Goal: Transaction & Acquisition: Book appointment/travel/reservation

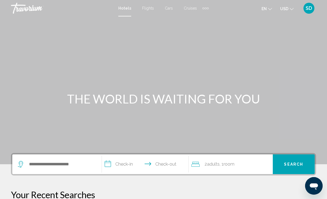
click at [165, 9] on span "Cars" at bounding box center [169, 8] width 8 height 4
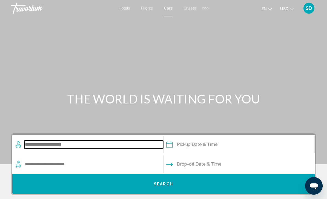
click at [39, 142] on input "Search widget" at bounding box center [93, 144] width 139 height 8
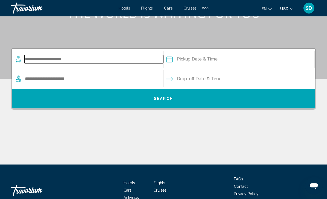
scroll to position [115, 0]
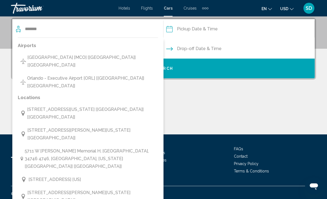
click at [109, 57] on span "[GEOGRAPHIC_DATA] [MCO] [[GEOGRAPHIC_DATA]] [[GEOGRAPHIC_DATA]]" at bounding box center [91, 61] width 128 height 15
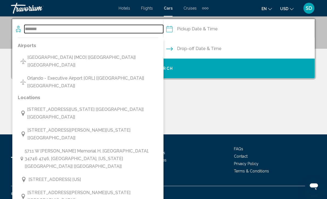
type input "**********"
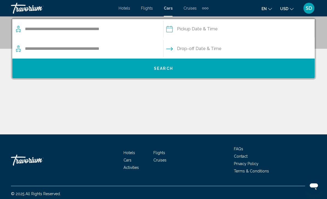
click at [214, 31] on input "Pickup date" at bounding box center [238, 29] width 153 height 21
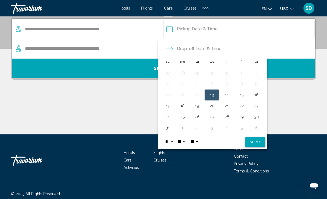
click at [257, 109] on button "23" at bounding box center [256, 106] width 9 height 8
click at [257, 119] on button "30" at bounding box center [256, 117] width 9 height 8
click at [257, 106] on button "23" at bounding box center [256, 106] width 9 height 8
click at [174, 142] on select "* * * * * * * * * ** ** **" at bounding box center [169, 141] width 10 height 11
select select "**"
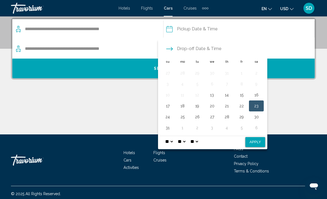
click at [199, 141] on select "** **" at bounding box center [194, 141] width 10 height 11
select select "**"
click at [186, 144] on select "**" at bounding box center [181, 141] width 10 height 11
click at [186, 139] on select "**" at bounding box center [181, 141] width 10 height 11
click at [258, 139] on button "Apply" at bounding box center [255, 142] width 20 height 10
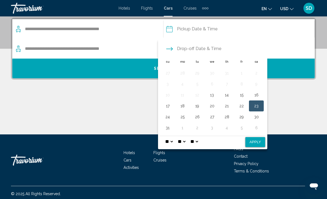
type input "**********"
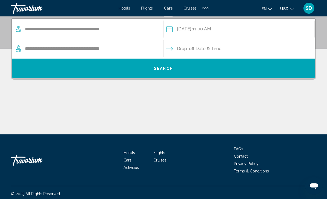
click at [209, 50] on input "Drop-off date" at bounding box center [238, 49] width 153 height 21
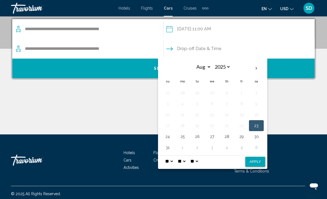
click at [256, 133] on button "30" at bounding box center [256, 137] width 9 height 8
click at [260, 161] on button "Apply" at bounding box center [255, 162] width 20 height 10
type input "**********"
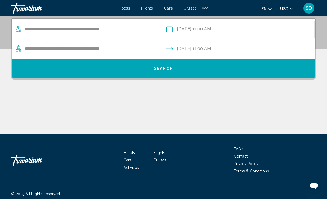
click at [216, 71] on button "Search" at bounding box center [163, 69] width 302 height 20
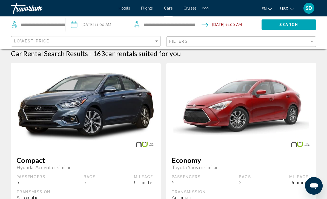
scroll to position [6, 0]
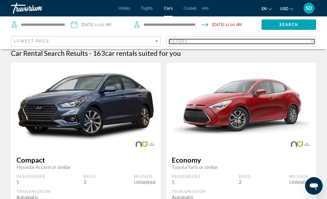
click at [195, 43] on div "Filters" at bounding box center [239, 41] width 140 height 4
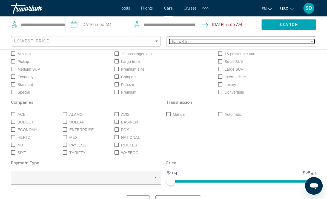
scroll to position [41, 0]
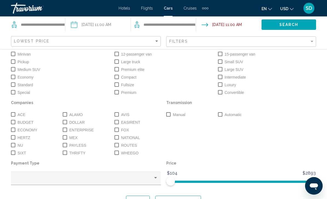
click at [39, 177] on div "Search widget" at bounding box center [86, 179] width 144 height 11
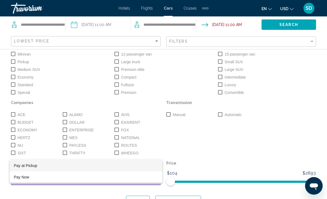
click at [266, 144] on div at bounding box center [163, 99] width 327 height 199
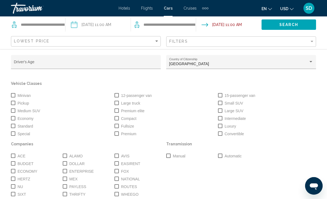
scroll to position [0, 0]
click at [34, 66] on input "Driver's Age" at bounding box center [86, 64] width 144 height 4
type input "**"
click at [281, 93] on div "15-passenger van" at bounding box center [266, 95] width 103 height 8
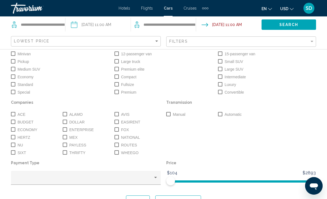
scroll to position [41, 0]
click at [182, 196] on button "Show Results" at bounding box center [178, 201] width 46 height 10
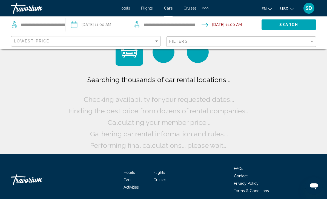
click at [186, 196] on div "Hotels Flights Cars Cruises Activities FAQs Contact Privacy Policy Terms & Cond…" at bounding box center [163, 179] width 305 height 51
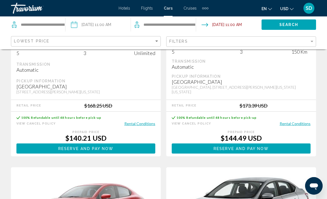
scroll to position [560, 0]
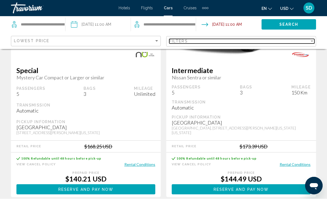
click at [299, 42] on div "Filters" at bounding box center [239, 41] width 140 height 4
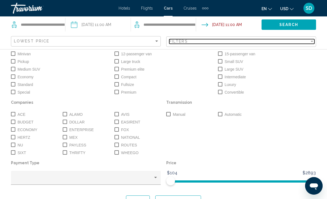
scroll to position [41, 0]
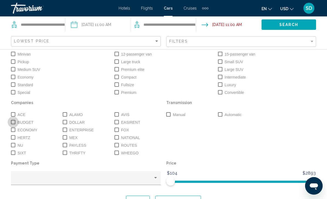
click at [15, 123] on span "Search widget" at bounding box center [13, 122] width 4 height 4
click at [14, 139] on span "Search widget" at bounding box center [13, 137] width 4 height 4
click at [16, 131] on label "ECONOMY" at bounding box center [24, 130] width 26 height 7
click at [17, 155] on label "SIXT" at bounding box center [18, 153] width 15 height 7
click at [65, 118] on label "ALAMO" at bounding box center [73, 114] width 20 height 7
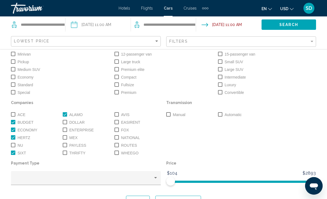
click at [66, 125] on label "DOLLAR" at bounding box center [74, 122] width 22 height 7
click at [67, 131] on label "ENTERPRISE" at bounding box center [78, 130] width 31 height 7
click at [67, 155] on label "THRIFTY" at bounding box center [74, 153] width 23 height 7
click at [119, 115] on label "AVIS" at bounding box center [121, 114] width 15 height 7
click at [123, 130] on span "FOX" at bounding box center [125, 130] width 8 height 7
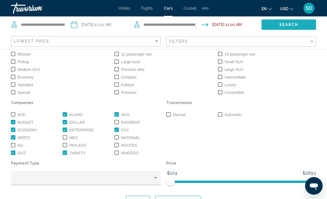
click at [296, 23] on span "Search" at bounding box center [288, 25] width 19 height 4
click at [186, 199] on span "Show Results" at bounding box center [177, 201] width 37 height 4
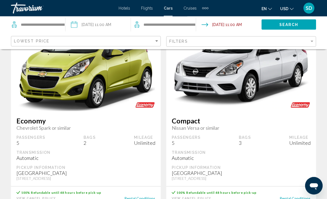
scroll to position [0, 0]
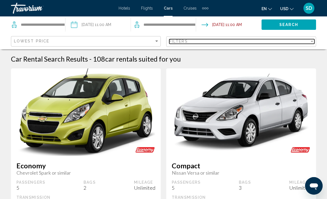
click at [305, 43] on div "Filters" at bounding box center [239, 41] width 140 height 4
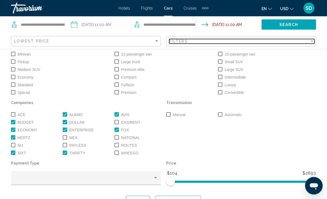
scroll to position [1, 0]
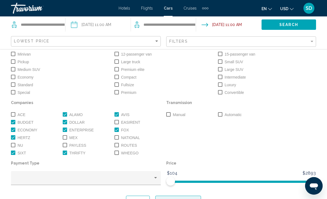
click at [190, 199] on span "Show Results" at bounding box center [177, 201] width 37 height 4
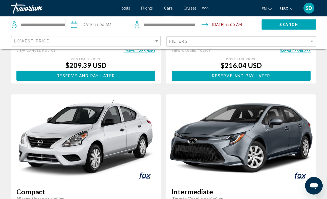
scroll to position [701, 0]
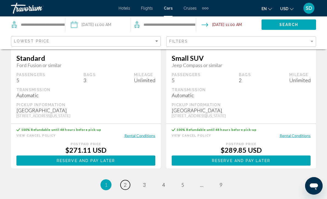
click at [124, 182] on span "2" at bounding box center [125, 185] width 3 height 6
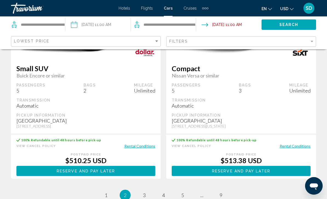
scroll to position [1197, 0]
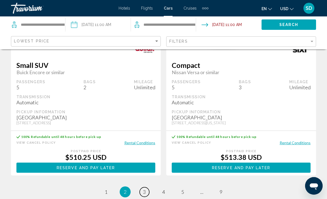
click at [144, 189] on span "3" at bounding box center [144, 192] width 3 height 6
